Goal: Information Seeking & Learning: Learn about a topic

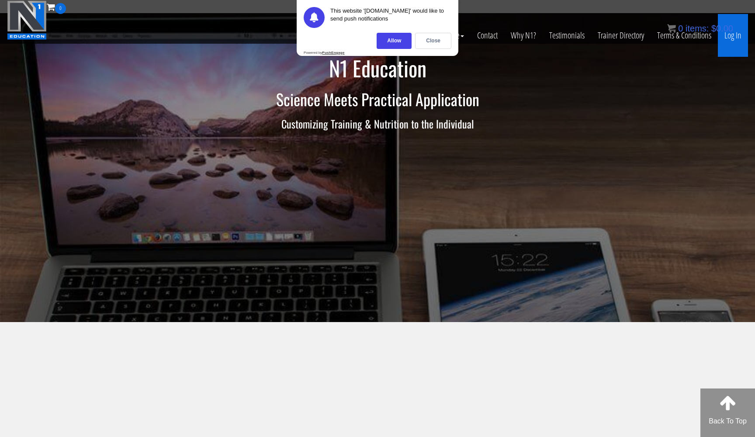
click at [735, 38] on link "Log In" at bounding box center [733, 35] width 30 height 43
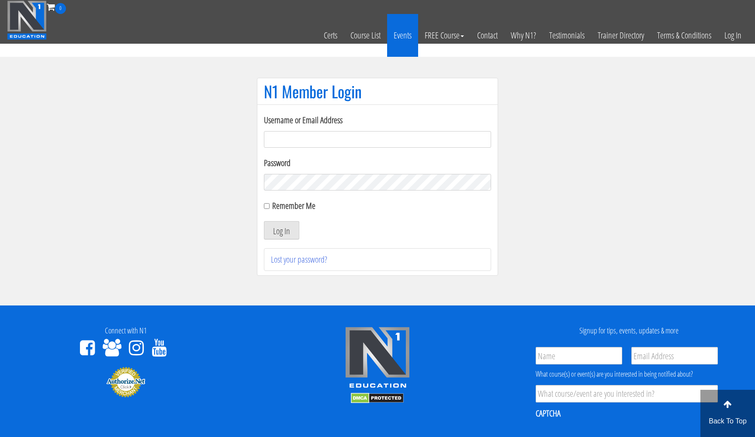
type input "[EMAIL_ADDRESS][DOMAIN_NAME]"
click at [282, 230] on button "Log In" at bounding box center [281, 230] width 35 height 18
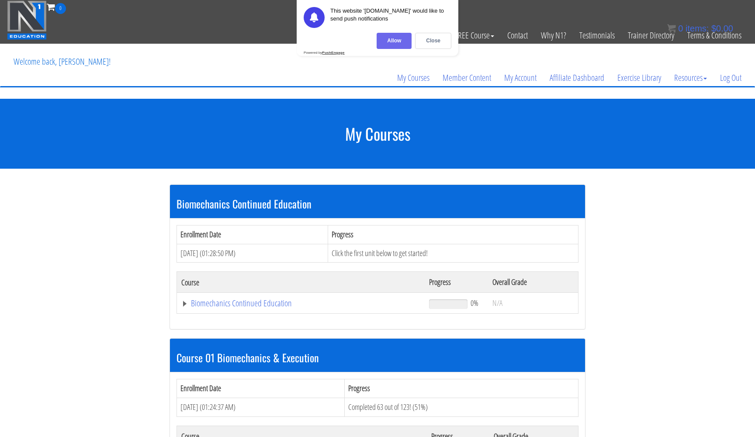
click at [403, 40] on div "Allow" at bounding box center [394, 41] width 35 height 16
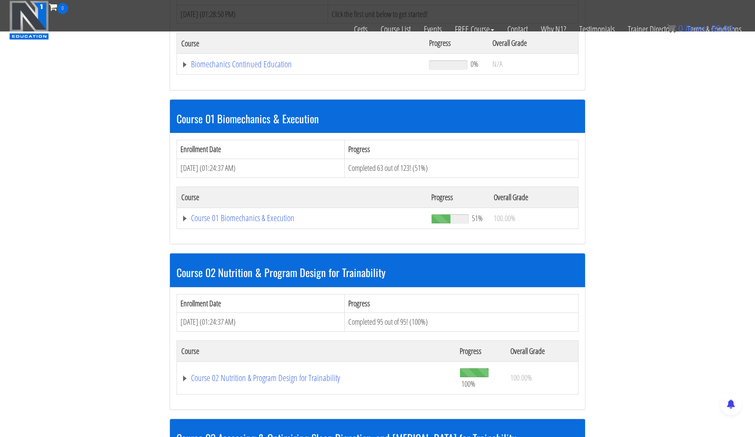
scroll to position [198, 0]
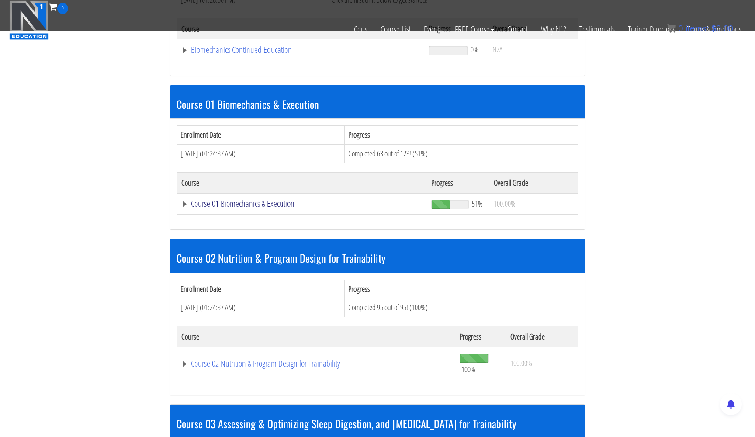
click at [245, 201] on link "Course 01 Biomechanics & Execution" at bounding box center [301, 203] width 241 height 9
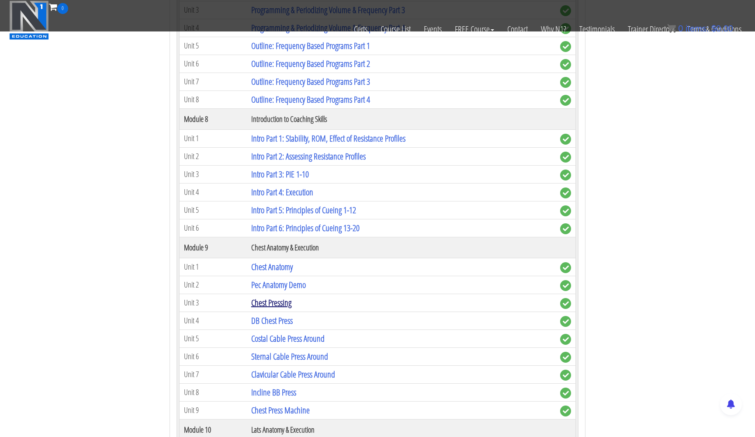
scroll to position [1344, 0]
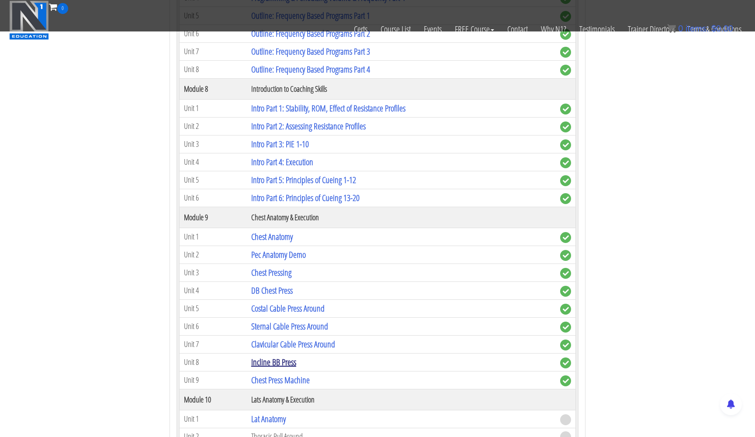
click at [277, 358] on link "Incline BB Press" at bounding box center [273, 362] width 45 height 12
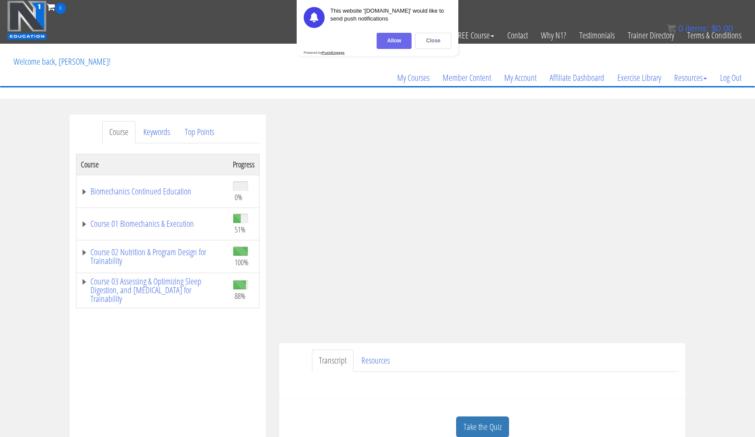
click at [392, 38] on div "Allow" at bounding box center [394, 41] width 35 height 16
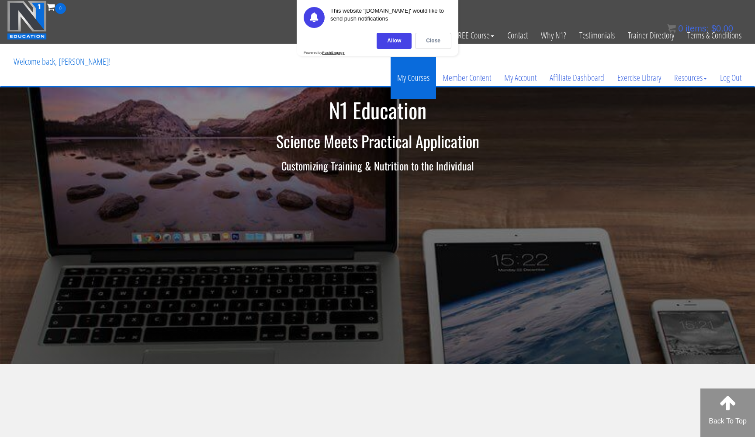
click at [411, 77] on link "My Courses" at bounding box center [413, 78] width 45 height 42
click at [398, 41] on div "Allow" at bounding box center [394, 41] width 35 height 16
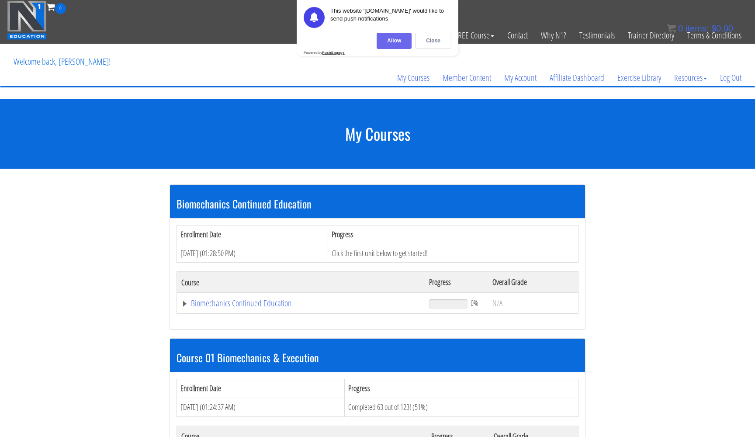
click at [389, 42] on div "Allow" at bounding box center [394, 41] width 35 height 16
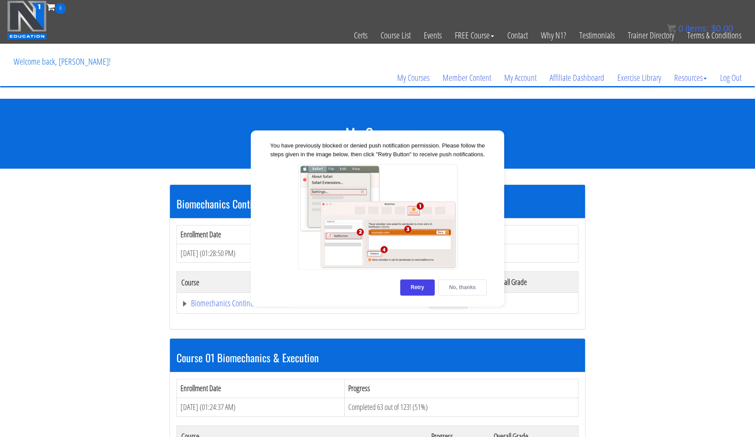
click at [448, 286] on div "No, thanks" at bounding box center [462, 288] width 49 height 16
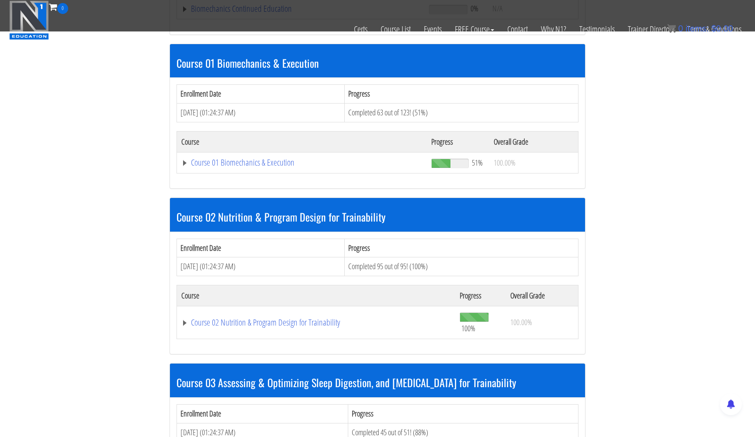
scroll to position [441, 0]
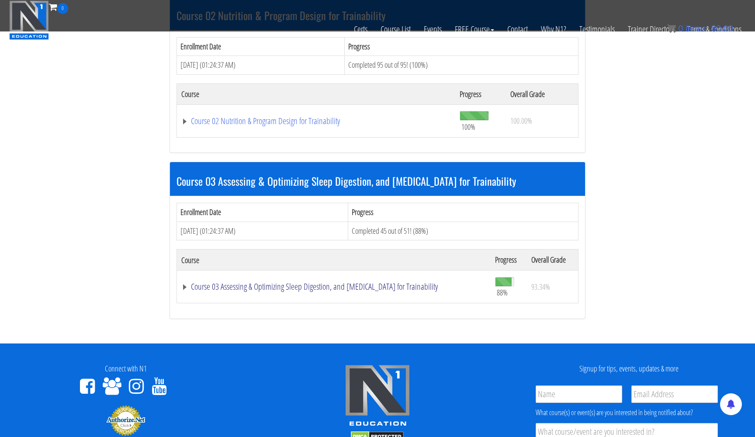
click at [234, 282] on link "Course 03 Assessing & Optimizing Sleep Digestion, and [MEDICAL_DATA] for Traina…" at bounding box center [333, 286] width 305 height 9
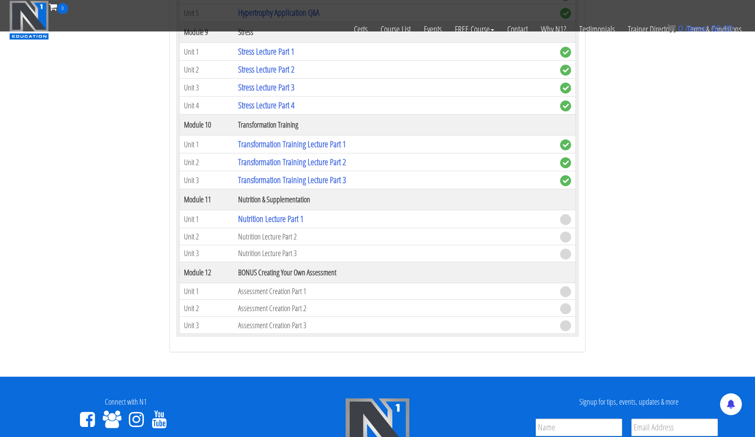
scroll to position [1484, 0]
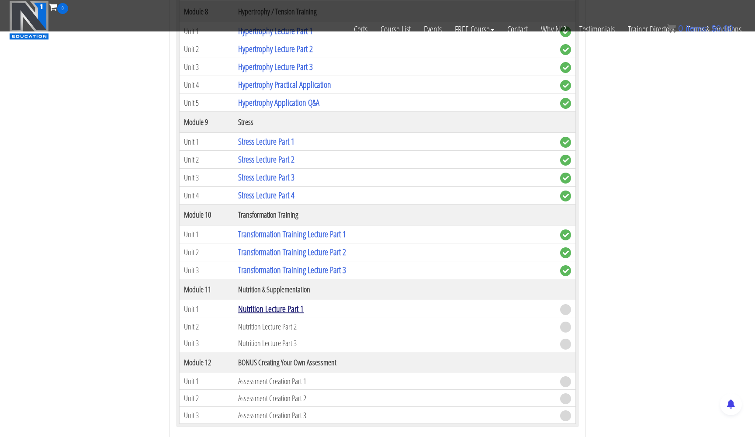
click at [298, 306] on link "Nutrition Lecture Part 1" at bounding box center [271, 309] width 66 height 12
